Goal: Check status: Check status

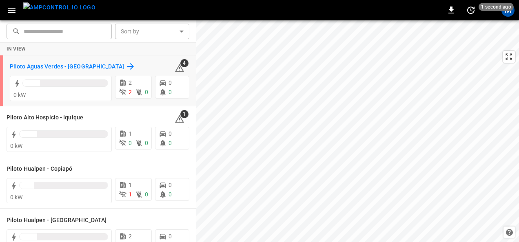
click at [86, 66] on h6 "Piloto Aguas Verdes - [GEOGRAPHIC_DATA]" at bounding box center [67, 66] width 114 height 9
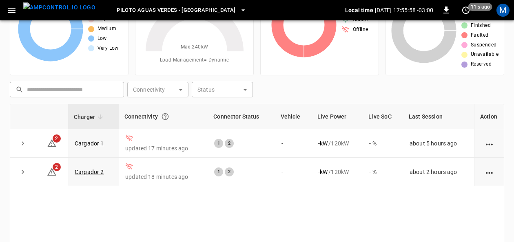
scroll to position [59, 0]
click at [92, 146] on td "Cargador 1" at bounding box center [93, 143] width 51 height 29
click at [91, 141] on link "Cargador 1" at bounding box center [89, 143] width 33 height 10
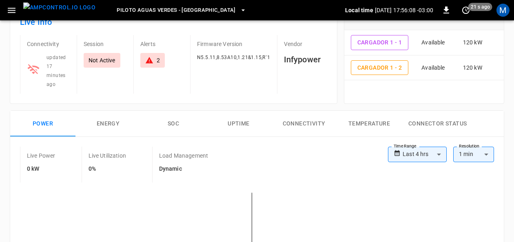
scroll to position [95, 0]
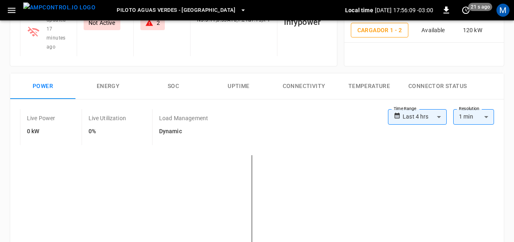
click at [296, 86] on button "Connectivity" at bounding box center [303, 86] width 65 height 26
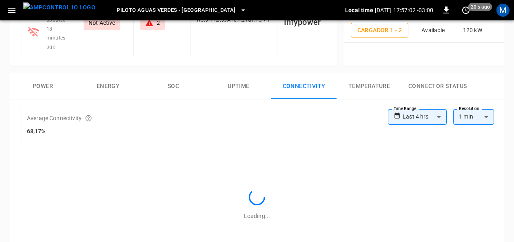
scroll to position [0, 0]
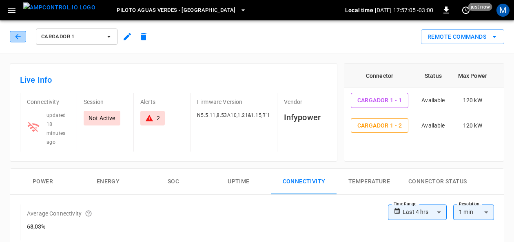
click at [23, 36] on button "button" at bounding box center [18, 36] width 16 height 11
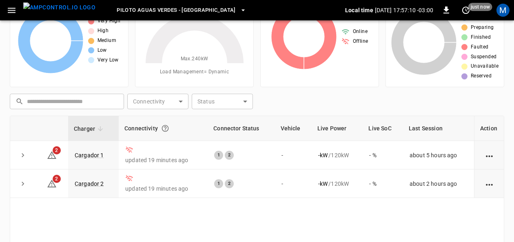
scroll to position [51, 0]
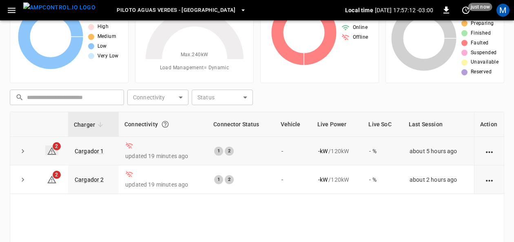
click at [53, 150] on icon at bounding box center [51, 151] width 9 height 8
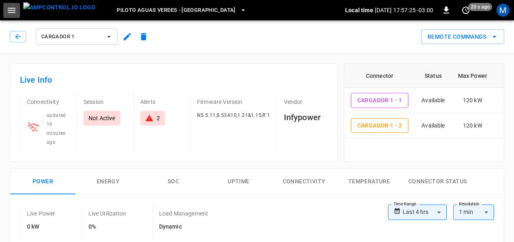
click at [15, 10] on icon "button" at bounding box center [12, 10] width 8 height 5
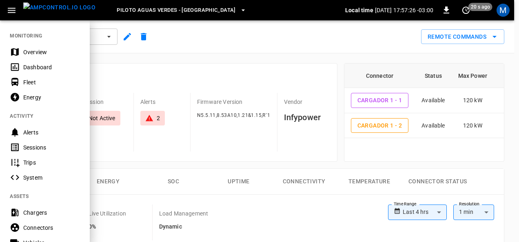
click at [34, 47] on div "Overview" at bounding box center [45, 51] width 90 height 15
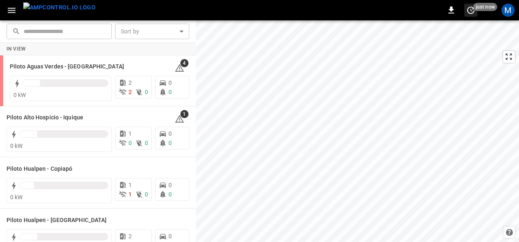
drag, startPoint x: 472, startPoint y: 17, endPoint x: 471, endPoint y: 13, distance: 4.2
click at [471, 13] on div "0 just now M" at bounding box center [259, 10] width 519 height 20
click at [471, 13] on icon "set refresh interval" at bounding box center [470, 10] width 7 height 7
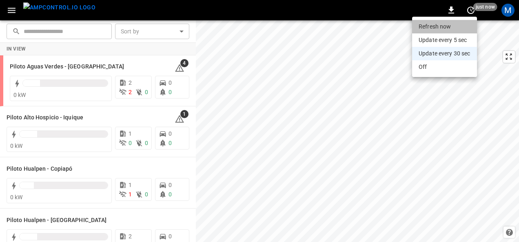
click at [445, 24] on li "Refresh now" at bounding box center [444, 26] width 65 height 13
click at [430, 25] on li "Refresh now" at bounding box center [444, 26] width 65 height 13
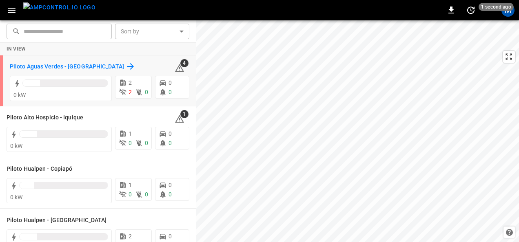
click at [73, 64] on h6 "Piloto Aguas Verdes - [GEOGRAPHIC_DATA]" at bounding box center [67, 66] width 114 height 9
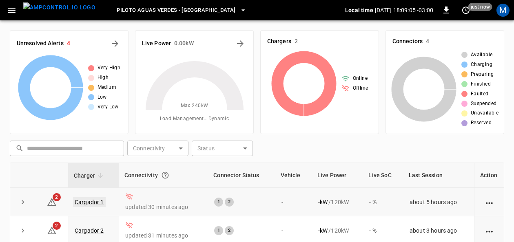
click at [93, 198] on link "Cargador 1" at bounding box center [89, 202] width 33 height 10
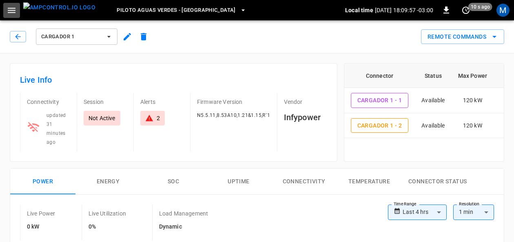
click at [14, 13] on icon "button" at bounding box center [12, 10] width 10 height 10
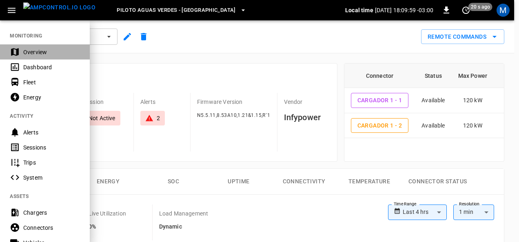
click at [23, 53] on div "Overview" at bounding box center [51, 52] width 57 height 8
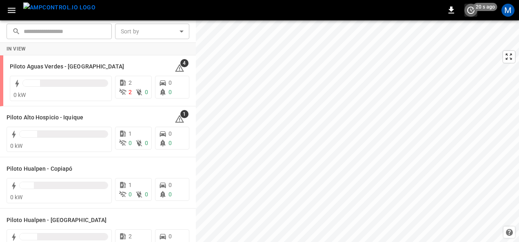
click at [424, 11] on icon "set refresh interval" at bounding box center [470, 10] width 7 height 7
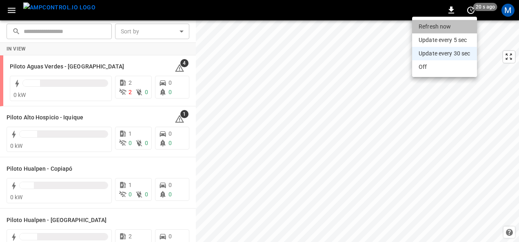
click at [424, 31] on li "Refresh now" at bounding box center [444, 26] width 65 height 13
click at [424, 27] on li "Refresh now" at bounding box center [444, 26] width 65 height 13
click at [424, 8] on div at bounding box center [259, 121] width 519 height 242
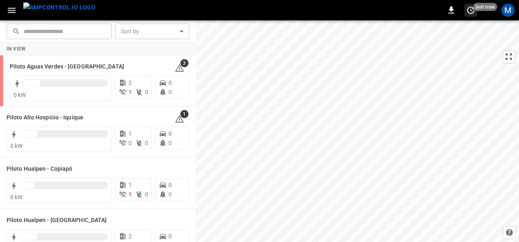
click at [424, 7] on icon "set refresh interval" at bounding box center [470, 10] width 7 height 7
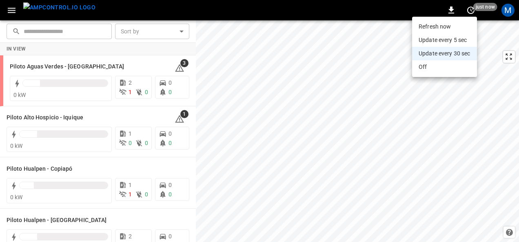
click at [424, 23] on li "Refresh now" at bounding box center [444, 26] width 65 height 13
click at [424, 27] on li "Refresh now" at bounding box center [444, 26] width 65 height 13
click at [46, 64] on div at bounding box center [259, 121] width 519 height 242
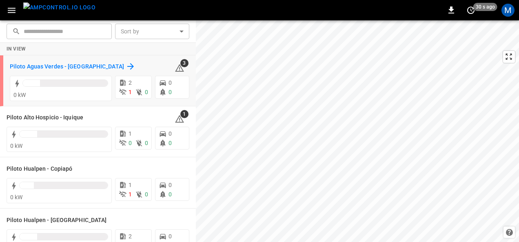
click at [50, 66] on h6 "Piloto Aguas Verdes - [GEOGRAPHIC_DATA]" at bounding box center [67, 66] width 114 height 9
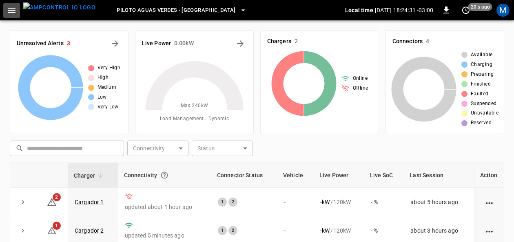
click at [15, 13] on icon "button" at bounding box center [12, 10] width 10 height 10
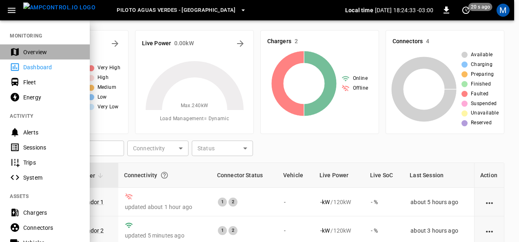
click at [24, 50] on div "Overview" at bounding box center [51, 52] width 57 height 8
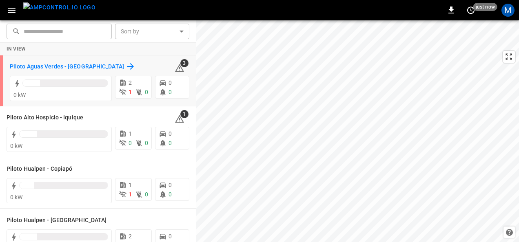
click at [95, 63] on h6 "Piloto Aguas Verdes - [GEOGRAPHIC_DATA]" at bounding box center [67, 66] width 114 height 9
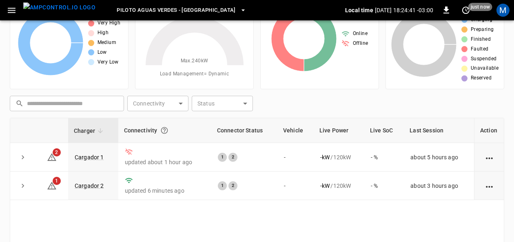
scroll to position [61, 0]
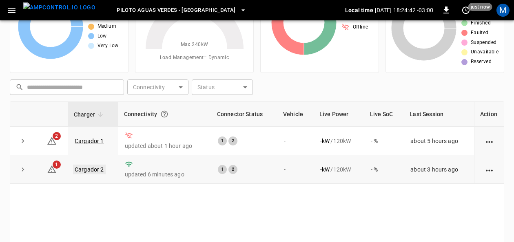
click at [97, 165] on link "Cargador 2" at bounding box center [89, 170] width 33 height 10
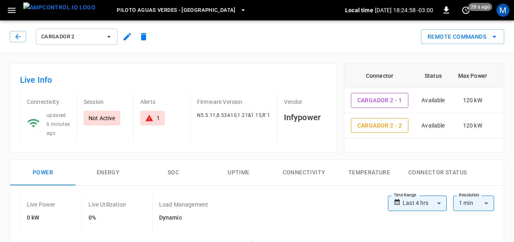
click at [107, 43] on button "Cargador 2" at bounding box center [77, 37] width 82 height 16
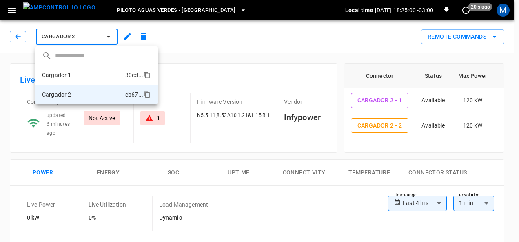
click at [79, 75] on li "Cargador 1 30ed ..." at bounding box center [96, 75] width 122 height 20
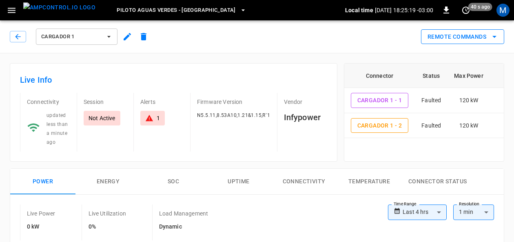
click at [424, 36] on icon "remote commands options" at bounding box center [495, 37] width 10 height 10
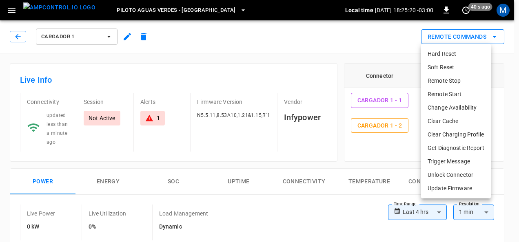
click at [424, 36] on div at bounding box center [259, 121] width 519 height 242
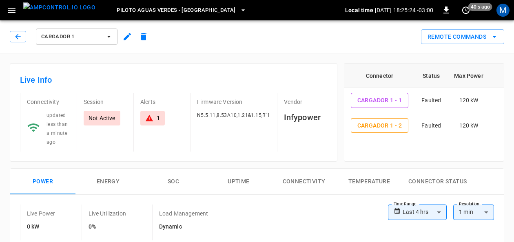
click at [151, 117] on icon at bounding box center [149, 118] width 8 height 8
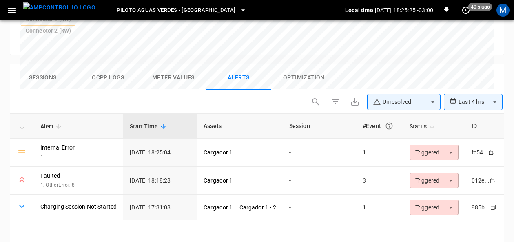
scroll to position [405, 0]
click at [49, 142] on link "Internal Error" at bounding box center [58, 147] width 38 height 11
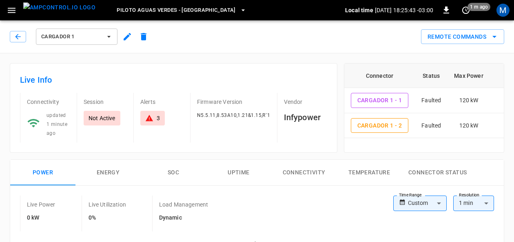
click at [151, 116] on icon at bounding box center [149, 118] width 8 height 8
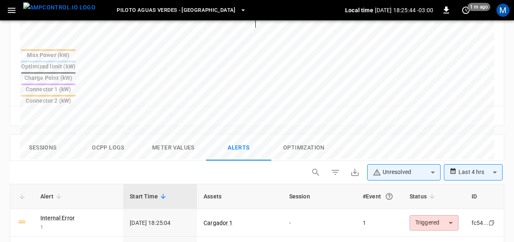
scroll to position [397, 0]
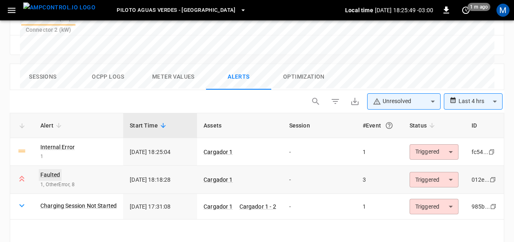
click at [55, 169] on link "Faulted" at bounding box center [50, 174] width 23 height 11
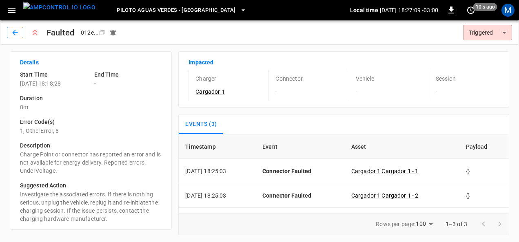
click at [424, 108] on div "Impacted Charger Cargador 1 Connector - Vehicle - Session - Events (3) Timestam…" at bounding box center [343, 143] width 331 height 184
click at [16, 31] on icon "button" at bounding box center [15, 33] width 8 height 8
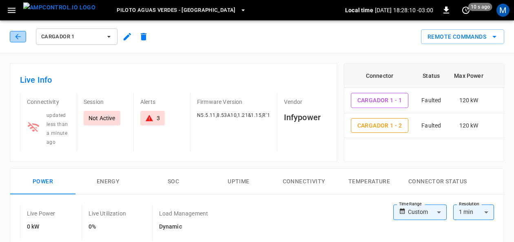
click at [18, 33] on icon "button" at bounding box center [18, 37] width 8 height 8
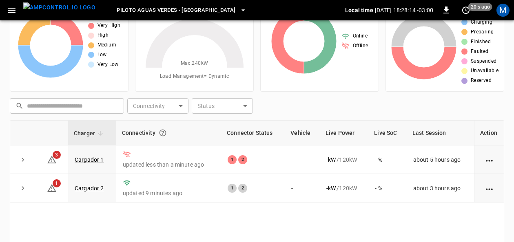
scroll to position [46, 0]
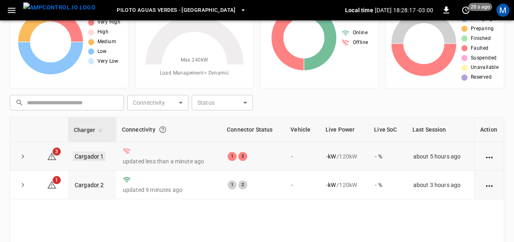
click at [88, 153] on link "Cargador 1" at bounding box center [89, 157] width 33 height 10
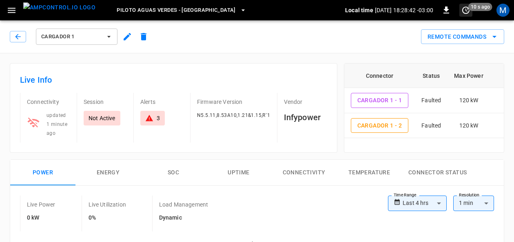
click at [424, 10] on icon "set refresh interval" at bounding box center [465, 10] width 7 height 7
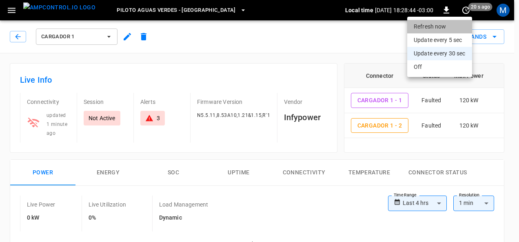
click at [424, 24] on li "Refresh now" at bounding box center [439, 26] width 65 height 13
click at [424, 25] on li "Refresh now" at bounding box center [439, 26] width 65 height 13
click at [424, 26] on li "Refresh now" at bounding box center [439, 26] width 65 height 13
click at [420, 25] on li "Refresh now" at bounding box center [439, 26] width 65 height 13
click at [424, 25] on li "Refresh now" at bounding box center [439, 26] width 65 height 13
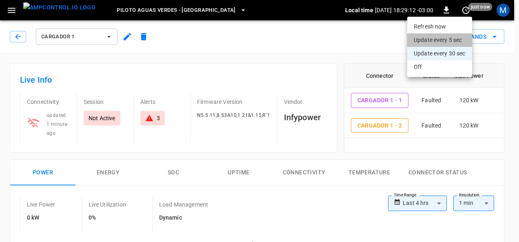
click at [424, 36] on li "Update every 5 sec" at bounding box center [439, 39] width 65 height 13
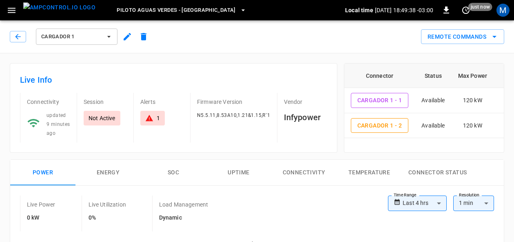
click at [17, 8] on button "button" at bounding box center [11, 10] width 17 height 15
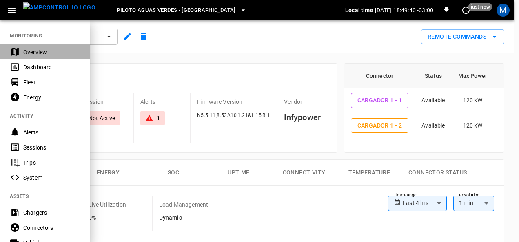
click at [32, 48] on div "Overview" at bounding box center [51, 52] width 57 height 8
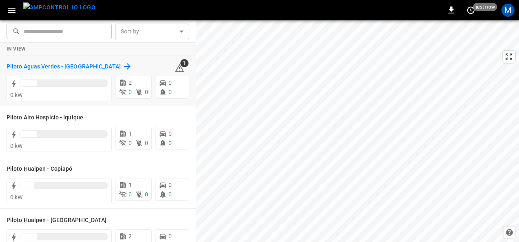
click at [89, 64] on h6 "Piloto Aguas Verdes - [GEOGRAPHIC_DATA]" at bounding box center [64, 66] width 114 height 9
